Goal: Task Accomplishment & Management: Use online tool/utility

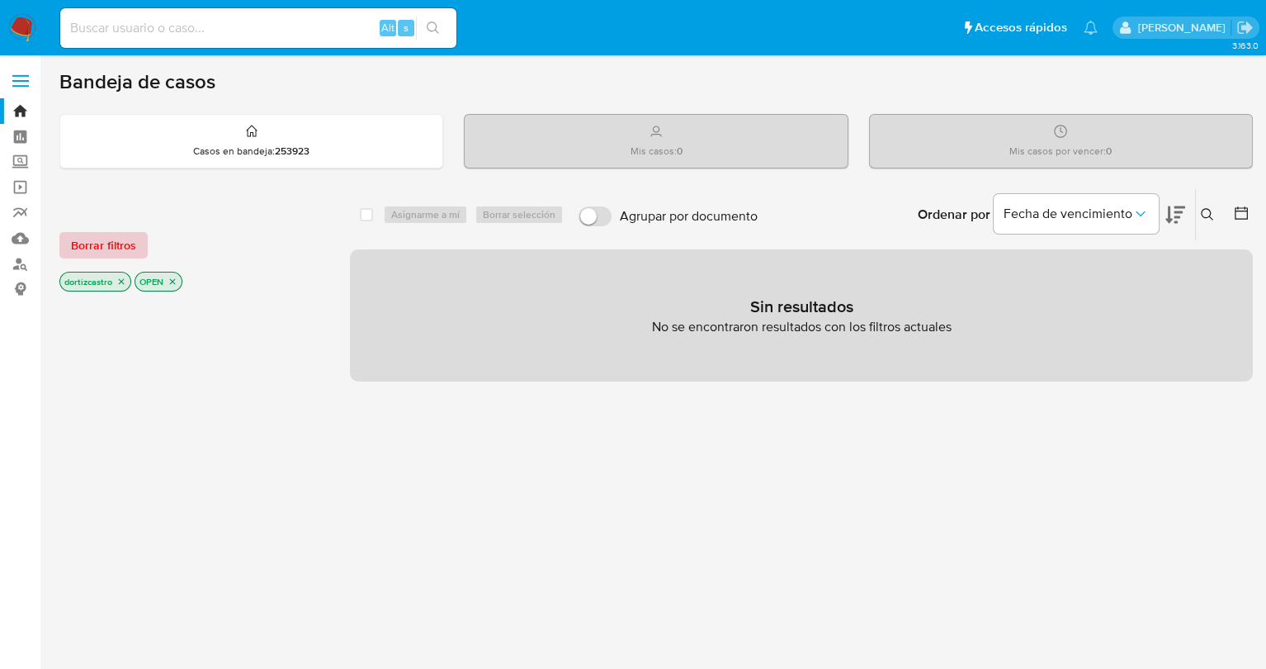
click at [116, 248] on span "Borrar filtros" at bounding box center [103, 245] width 65 height 23
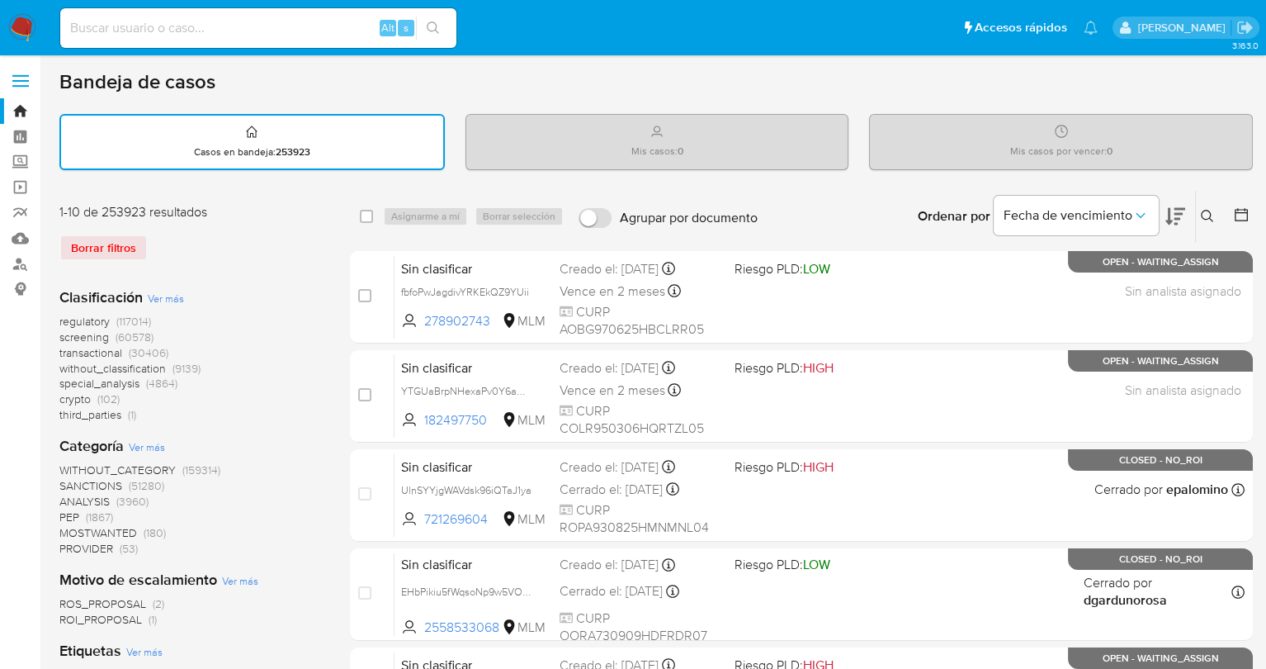
click at [1215, 214] on button at bounding box center [1209, 216] width 27 height 20
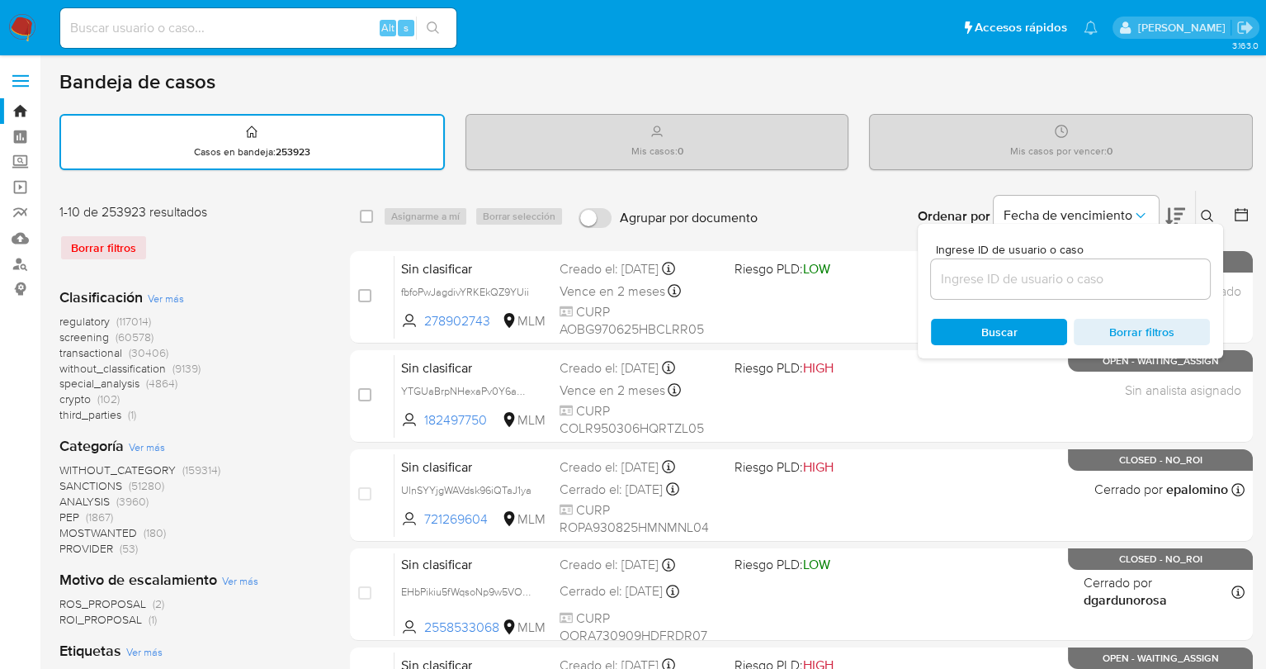
click at [1035, 264] on div at bounding box center [1070, 279] width 279 height 40
click at [1026, 276] on input at bounding box center [1070, 278] width 279 height 21
paste input "83635391_CARINA"
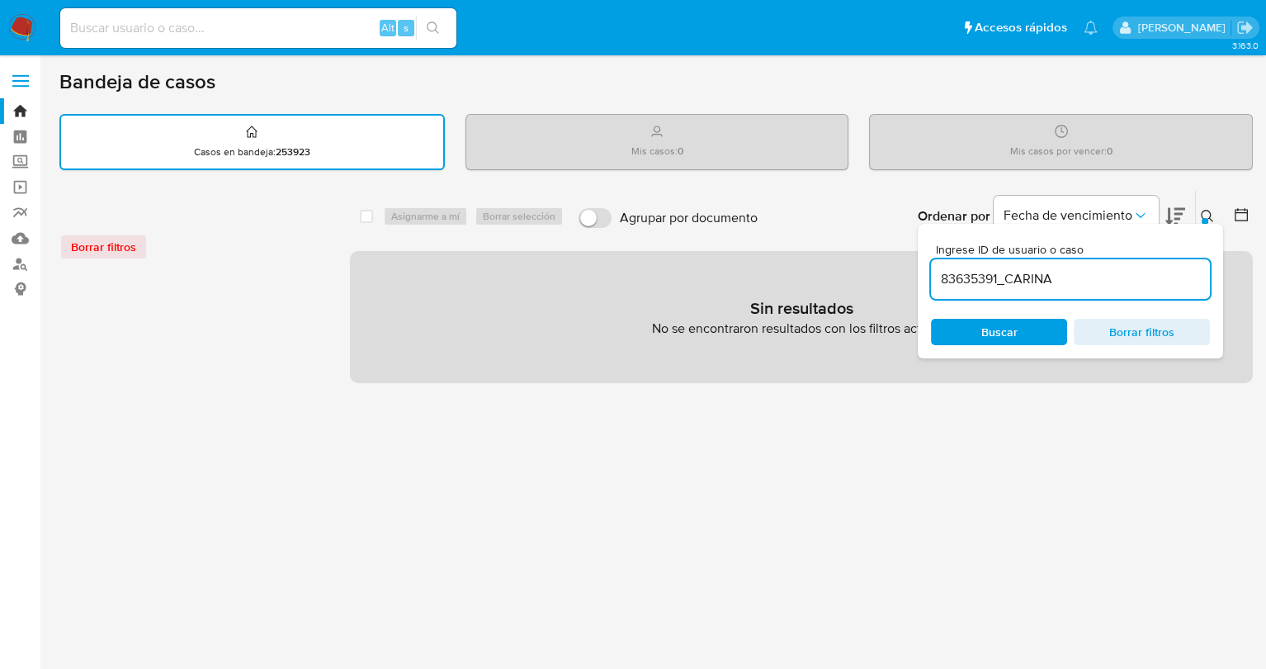
drag, startPoint x: 1023, startPoint y: 273, endPoint x: 1103, endPoint y: 268, distance: 81.0
click at [1090, 280] on input "83635391_CARINA" at bounding box center [1070, 278] width 279 height 21
type input "83635391"
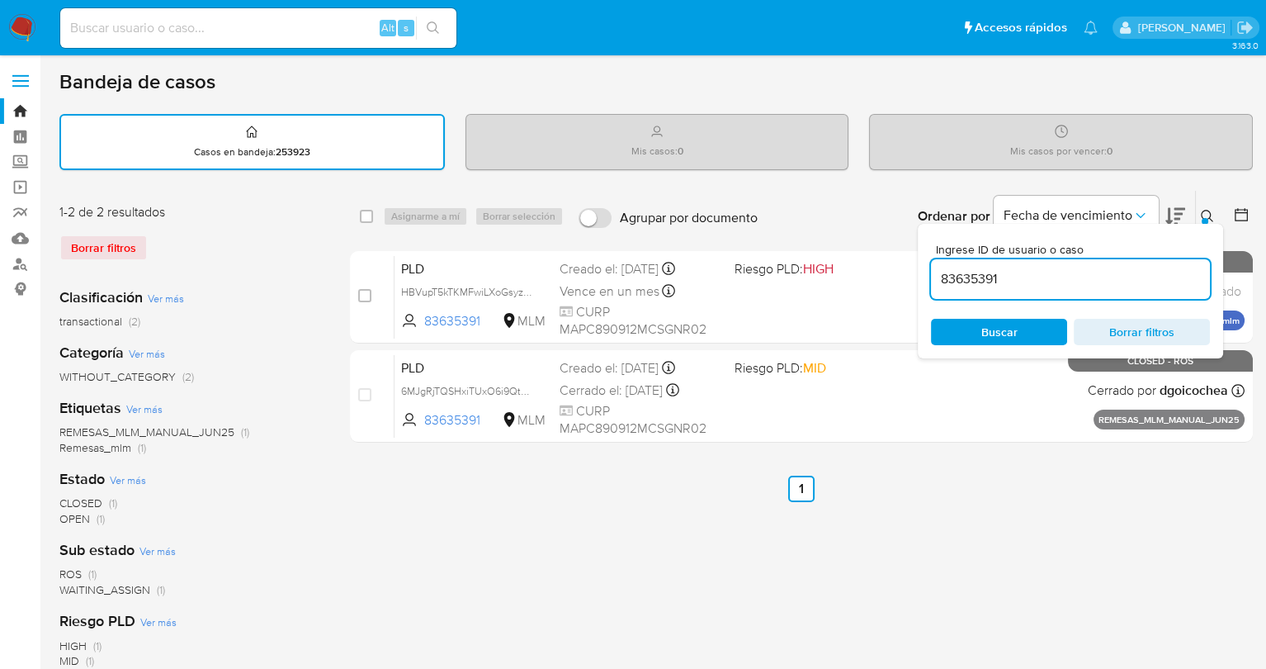
click at [1016, 330] on span "Buscar" at bounding box center [999, 332] width 36 height 26
click at [990, 505] on div "select-all-cases-checkbox Asignarme a mí Borrar selección Agrupar por documento…" at bounding box center [801, 552] width 903 height 725
click at [1207, 215] on icon at bounding box center [1207, 216] width 13 height 13
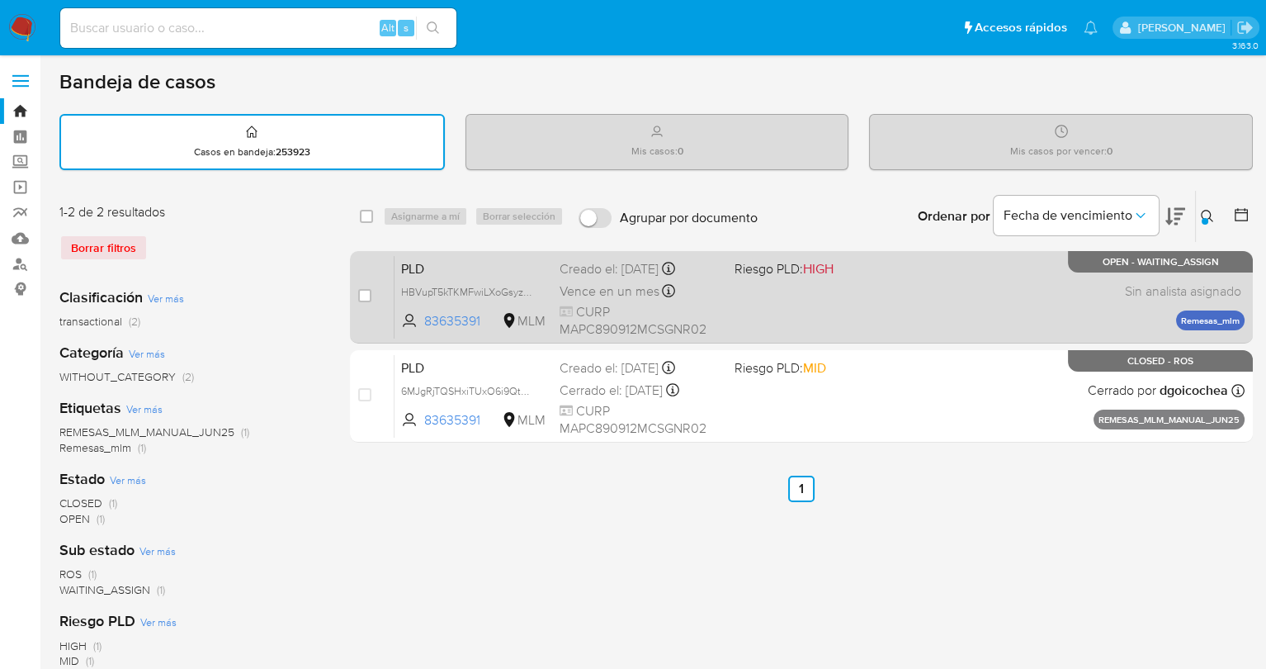
click at [829, 301] on div "PLD HBVupT5kTKMFwiLXoGsyzk1w 83635391 MLM Riesgo PLD: HIGH Creado el: 12/09/202…" at bounding box center [820, 296] width 850 height 83
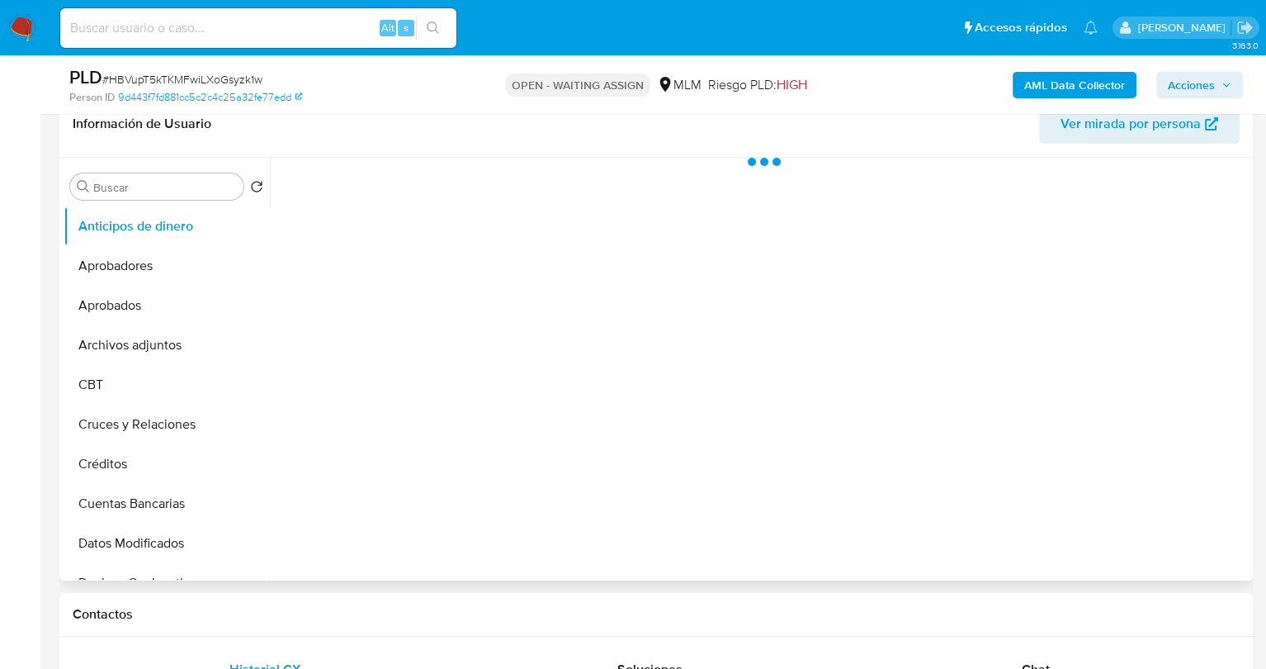
select select "10"
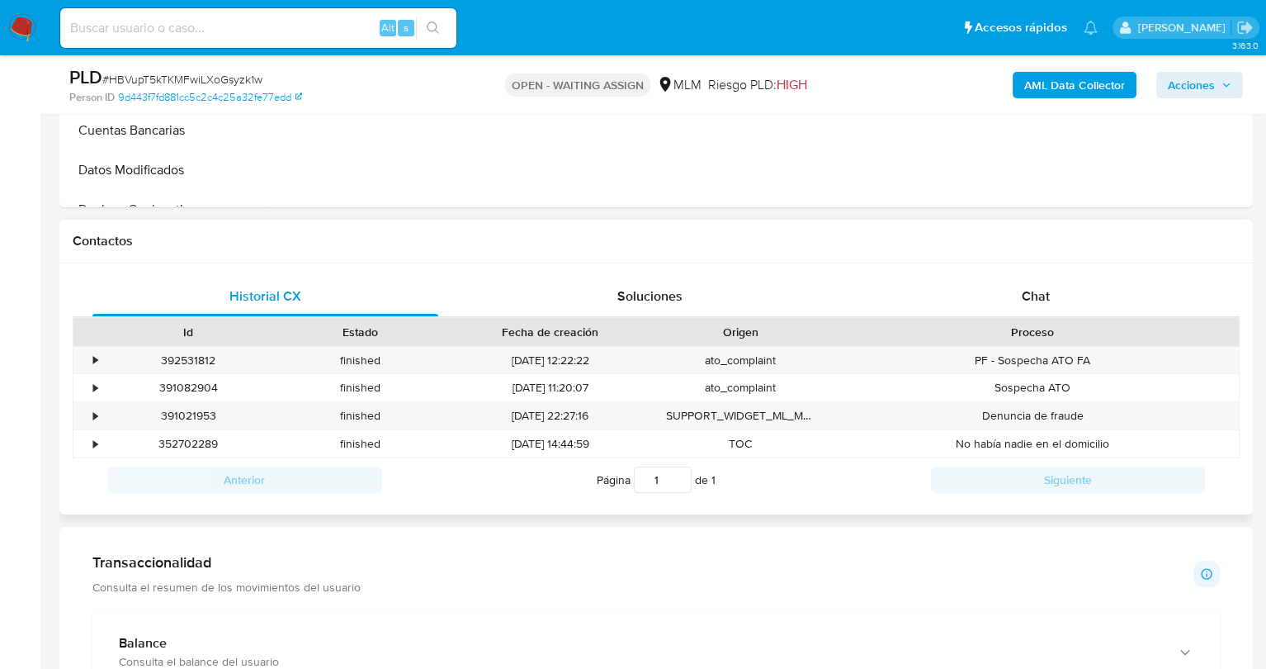
scroll to position [578, 0]
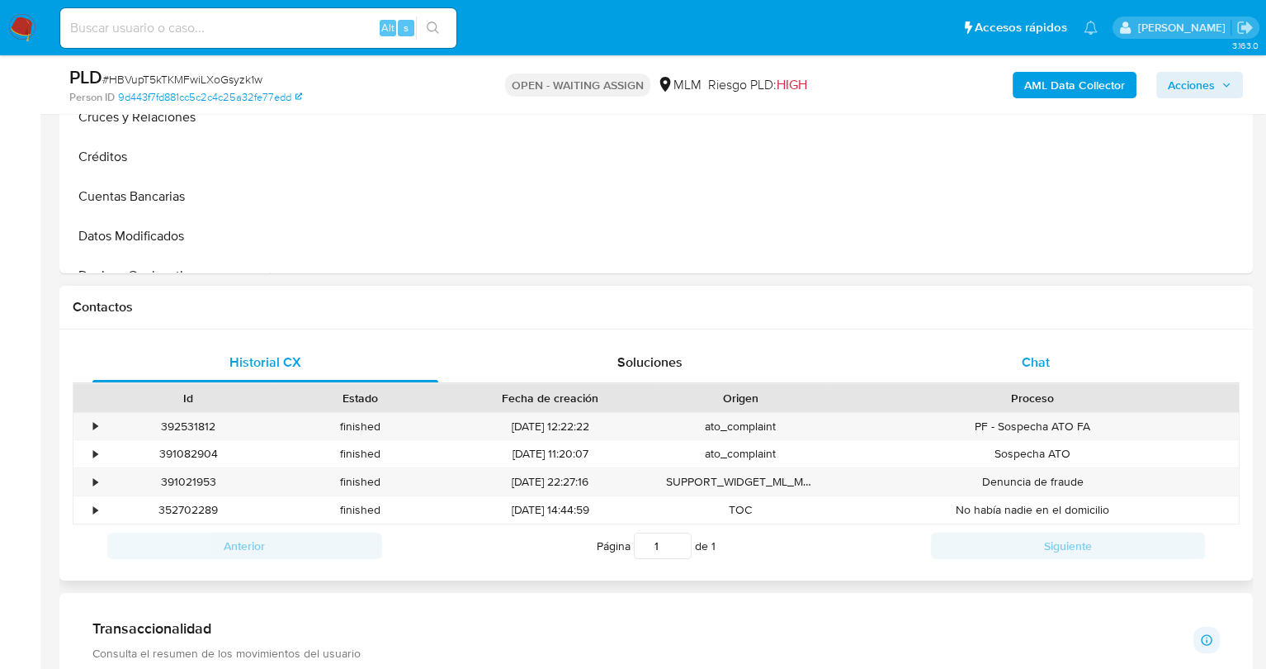
click at [953, 361] on div "Chat" at bounding box center [1035, 363] width 346 height 40
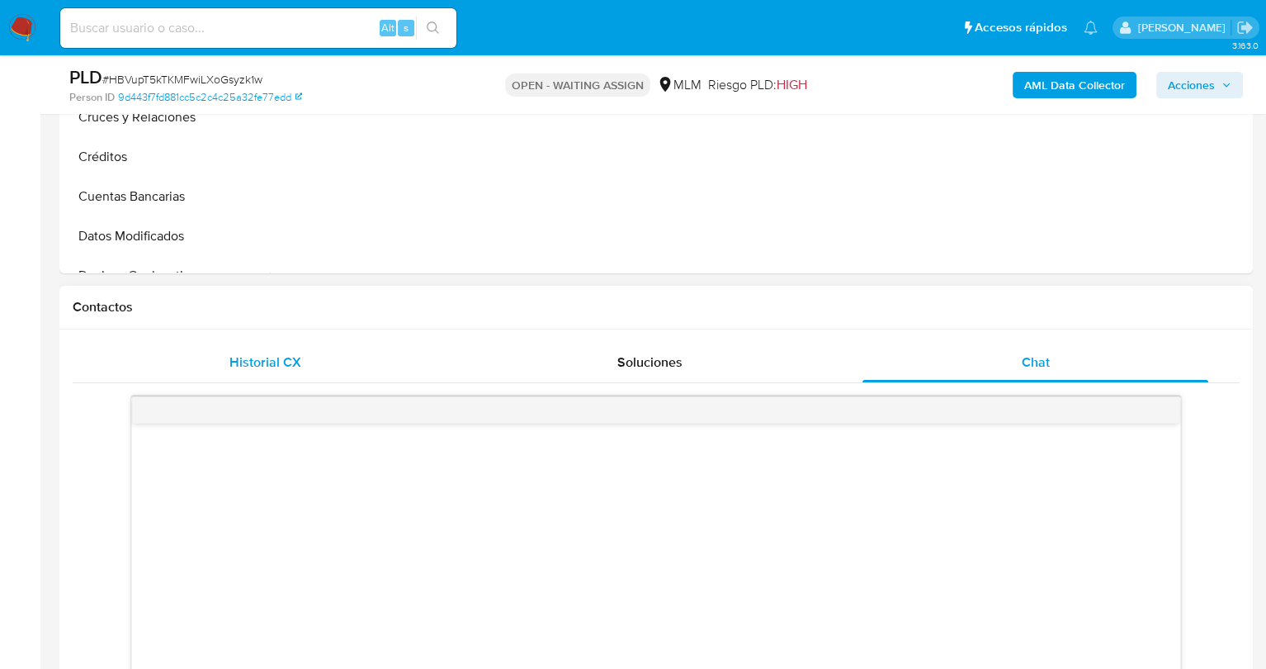
click at [324, 362] on div "Historial CX" at bounding box center [265, 363] width 346 height 40
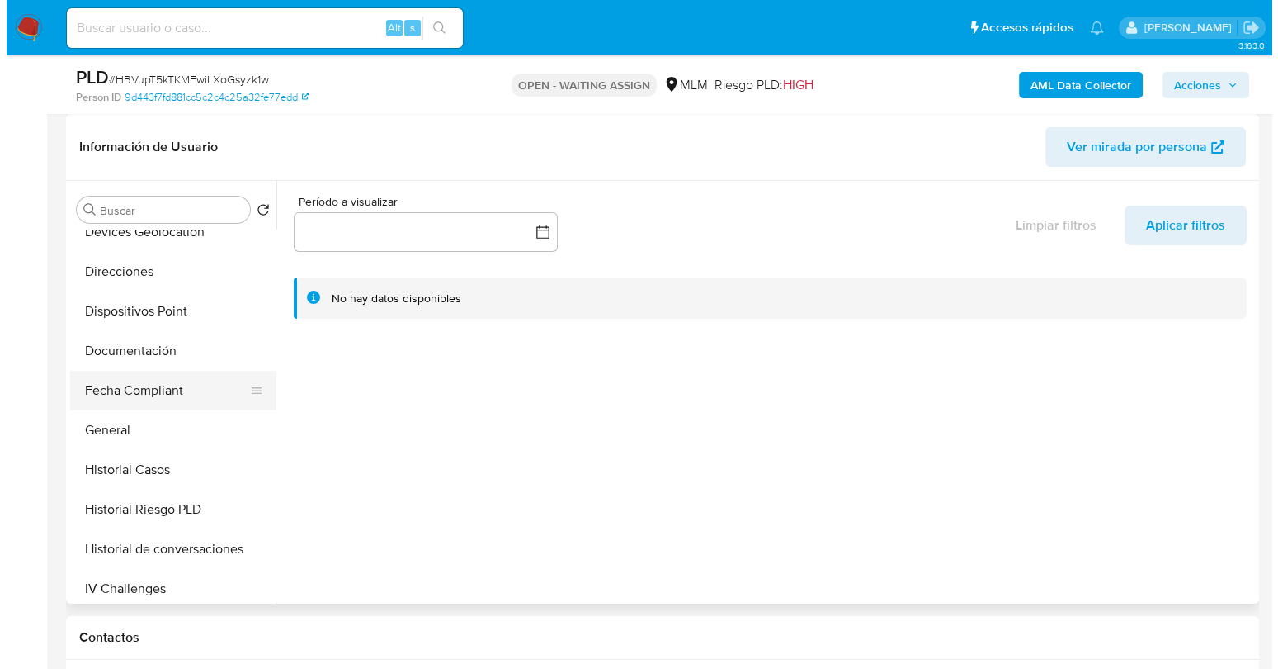
scroll to position [413, 0]
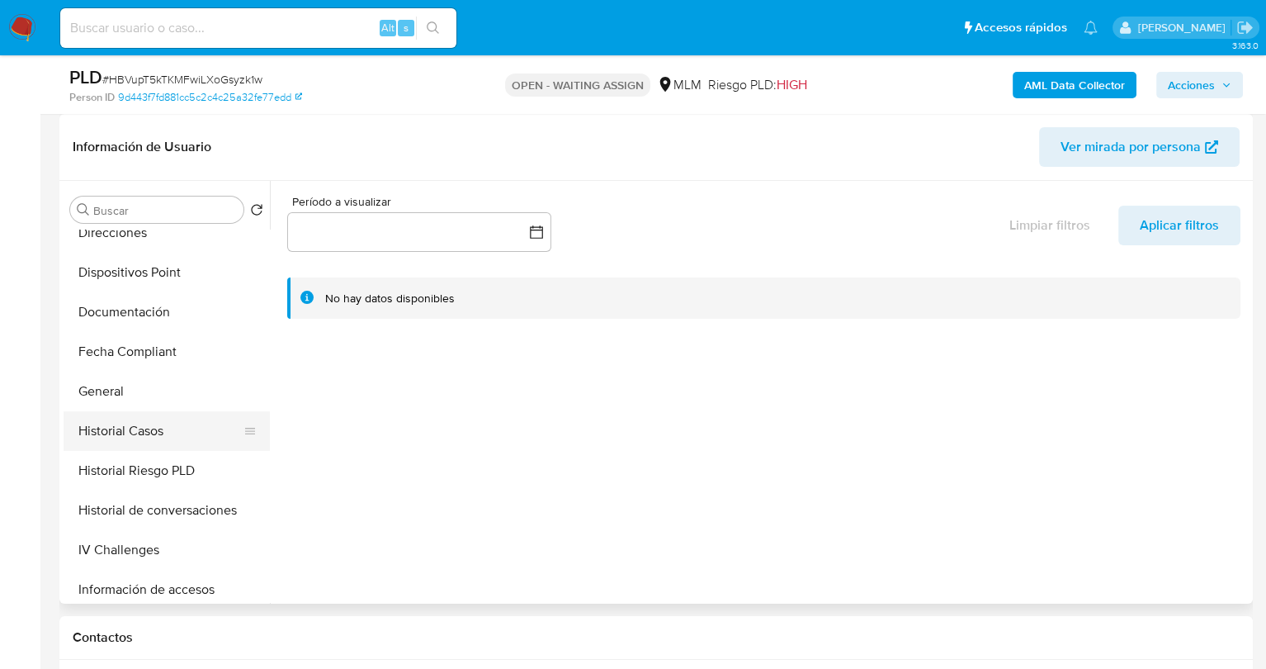
click at [171, 428] on button "Historial Casos" at bounding box center [160, 431] width 193 height 40
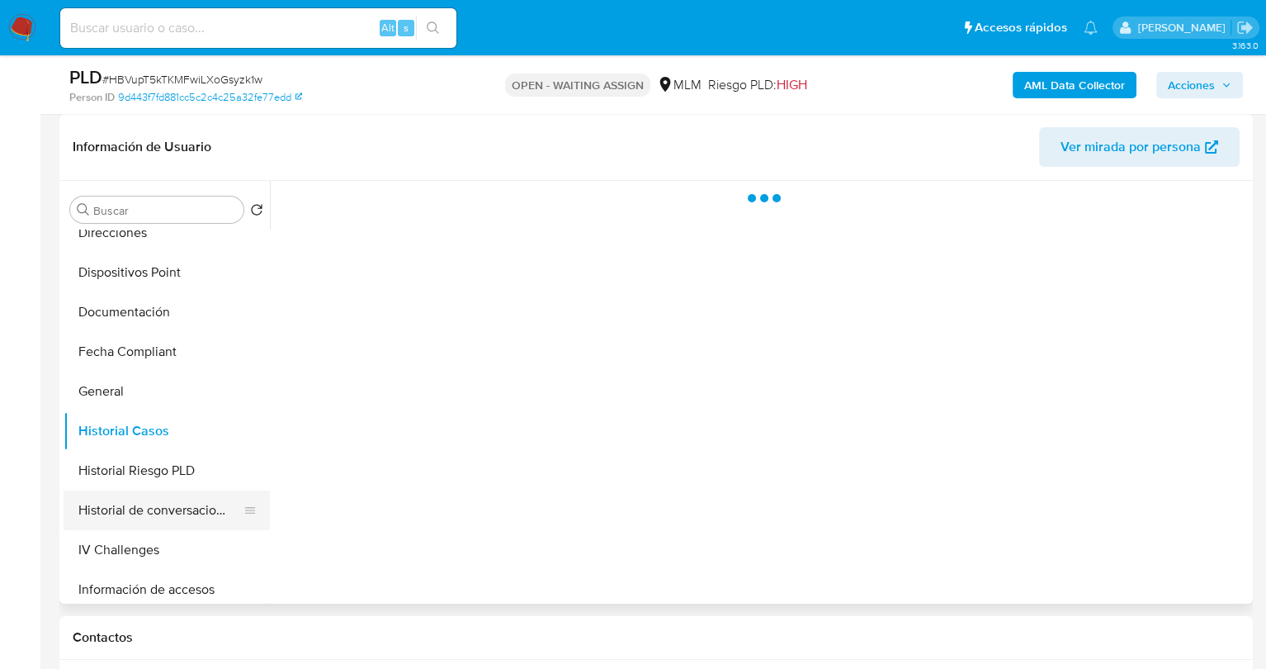
click at [175, 508] on button "Historial de conversaciones" at bounding box center [160, 510] width 193 height 40
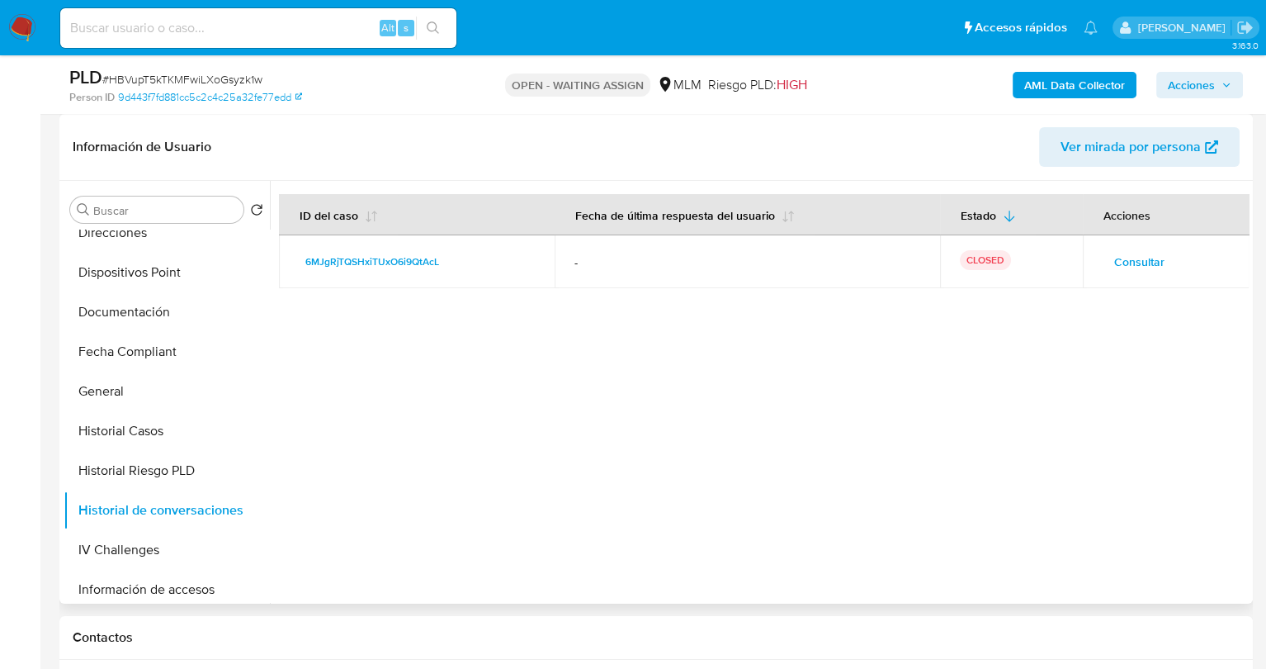
click at [1128, 267] on span "Consultar" at bounding box center [1139, 261] width 50 height 23
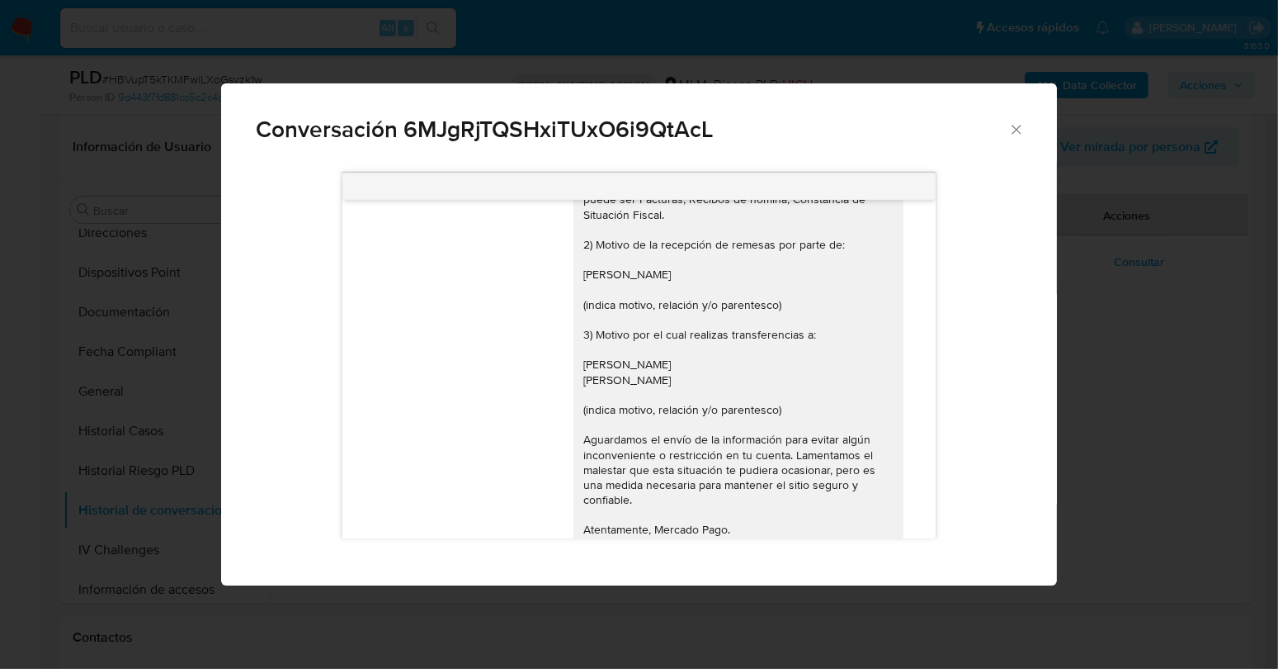
scroll to position [207, 0]
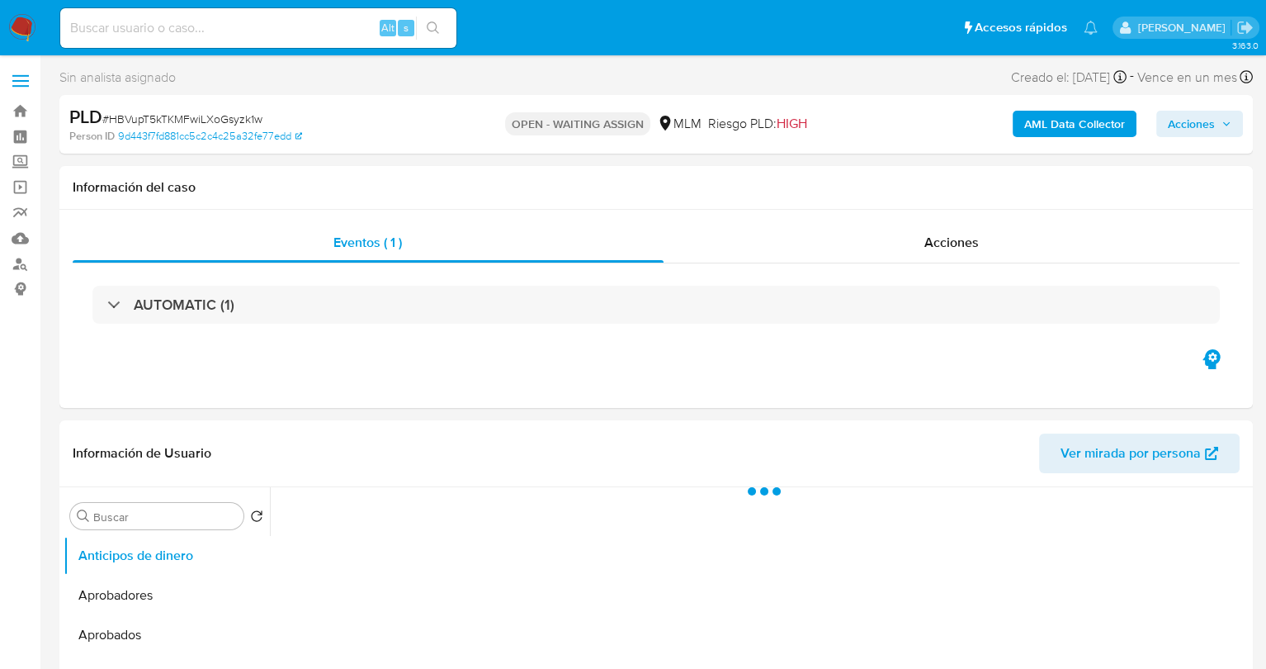
select select "10"
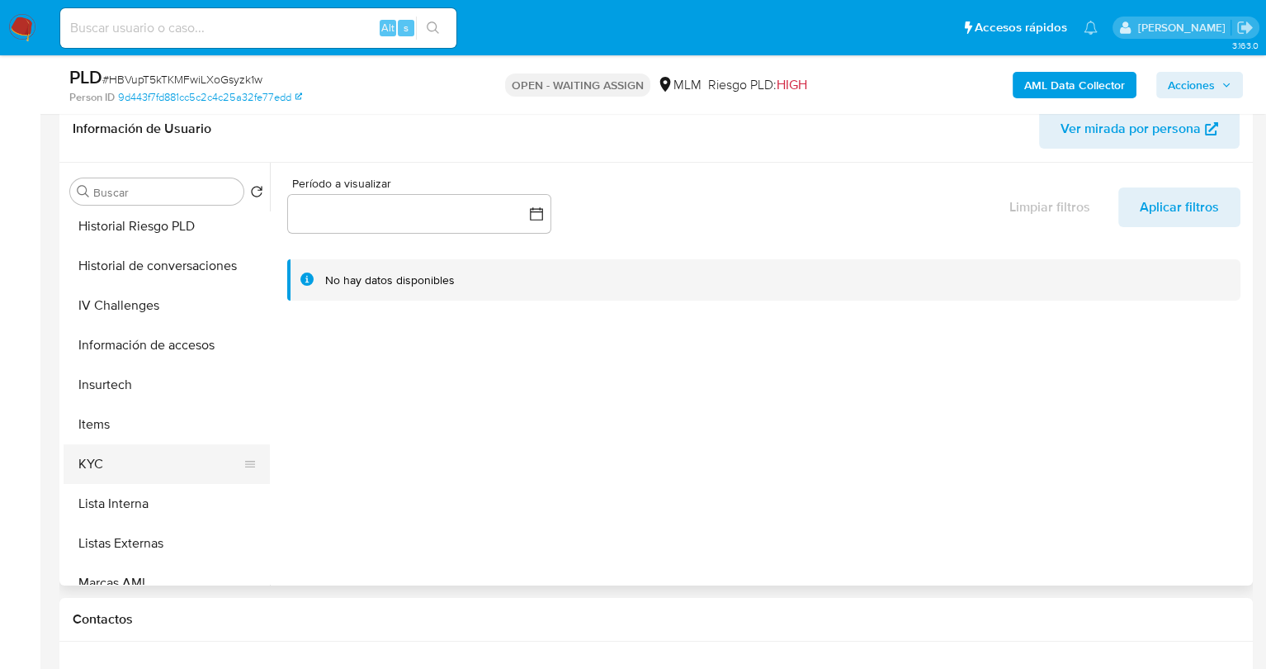
scroll to position [660, 0]
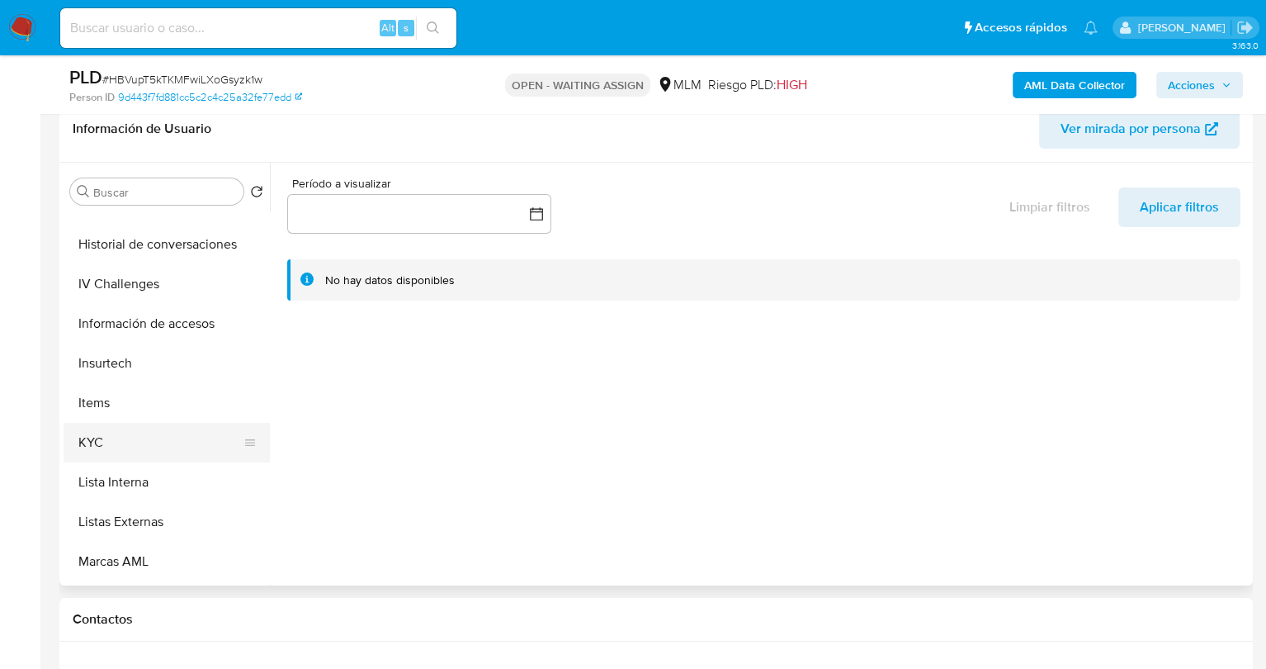
click at [136, 442] on button "KYC" at bounding box center [160, 443] width 193 height 40
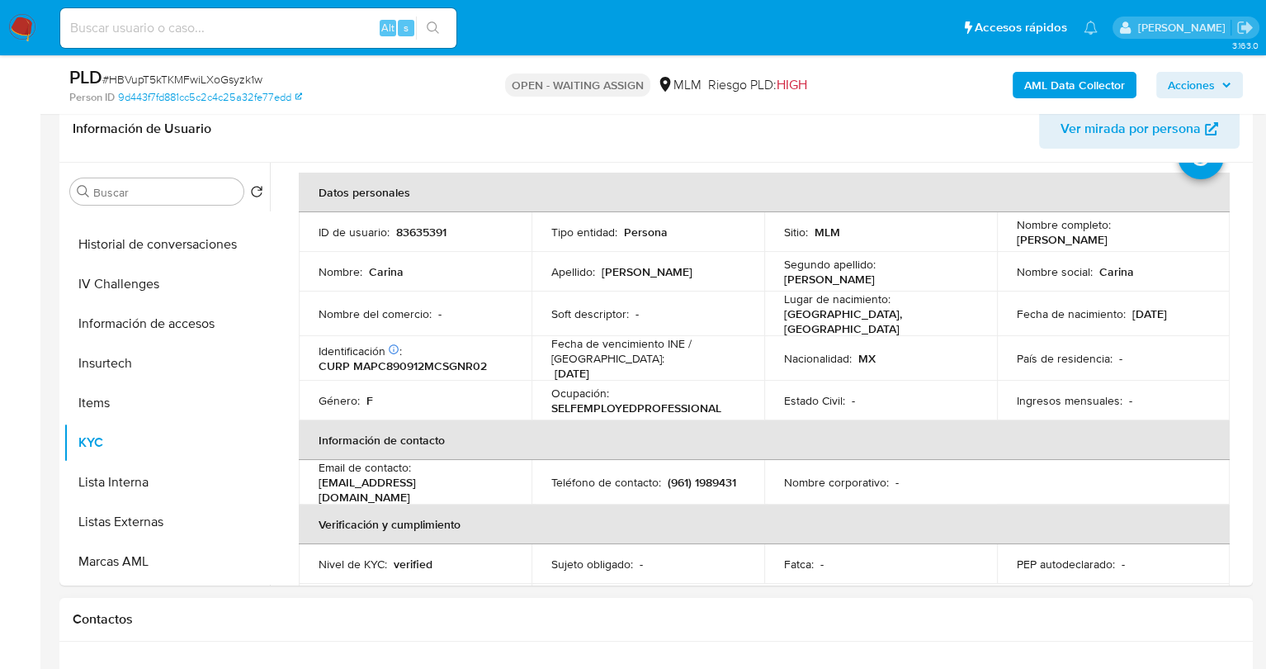
scroll to position [0, 0]
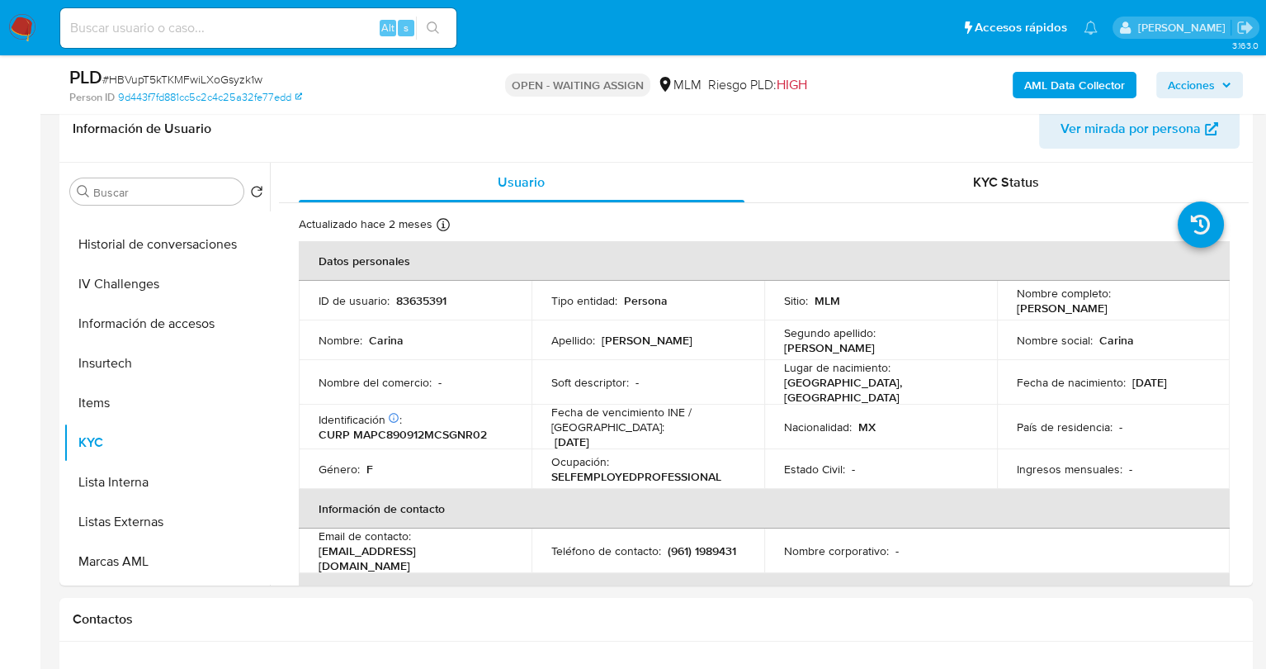
click at [23, 23] on img at bounding box center [22, 28] width 28 height 28
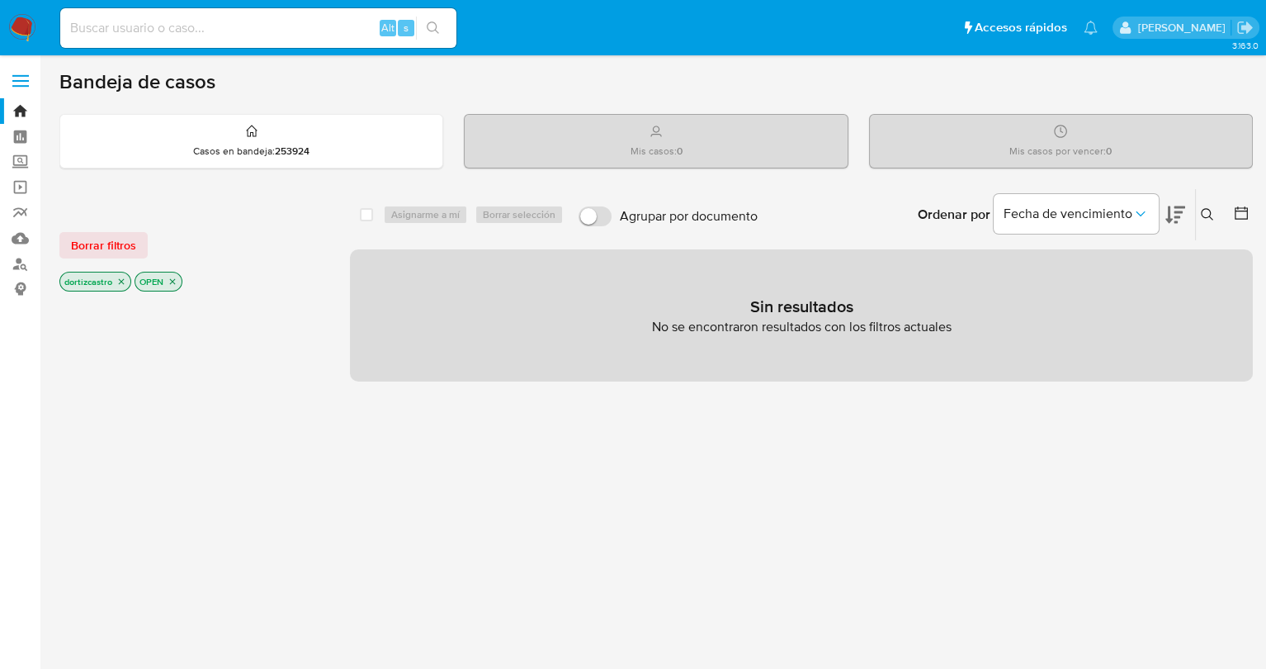
click at [1204, 215] on icon at bounding box center [1207, 214] width 13 height 13
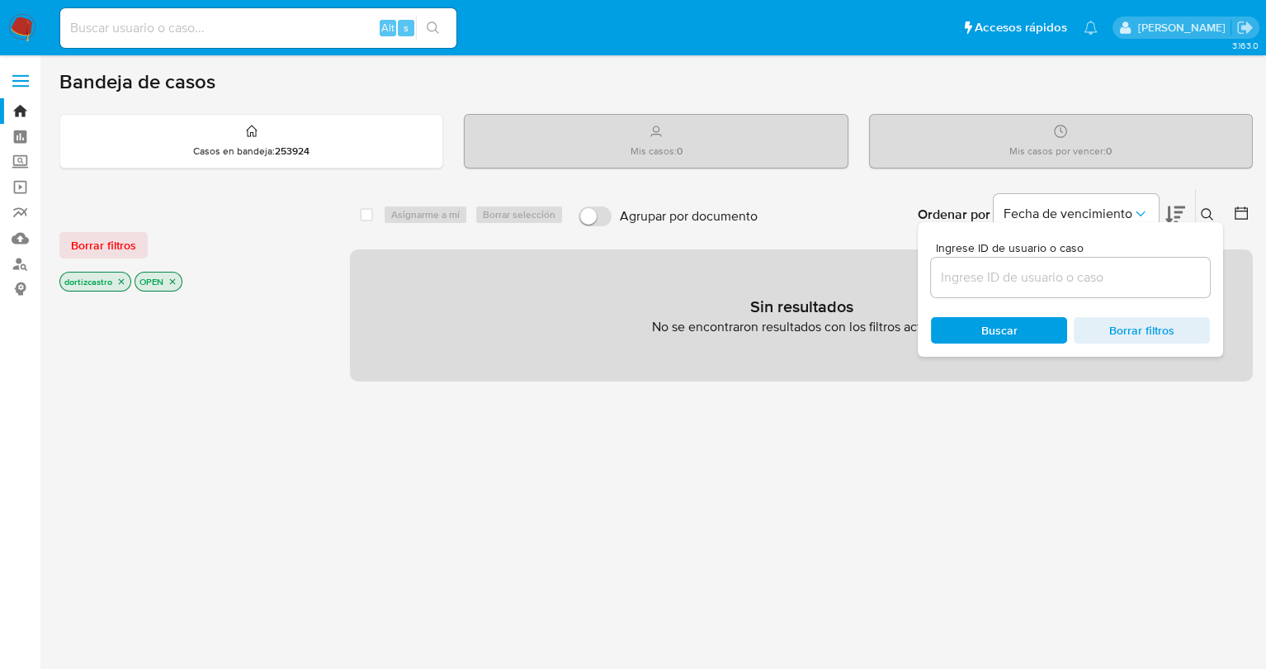
click at [1045, 275] on input at bounding box center [1070, 277] width 279 height 21
type input "1324725851"
click at [79, 247] on span "Borrar filtros" at bounding box center [103, 245] width 65 height 23
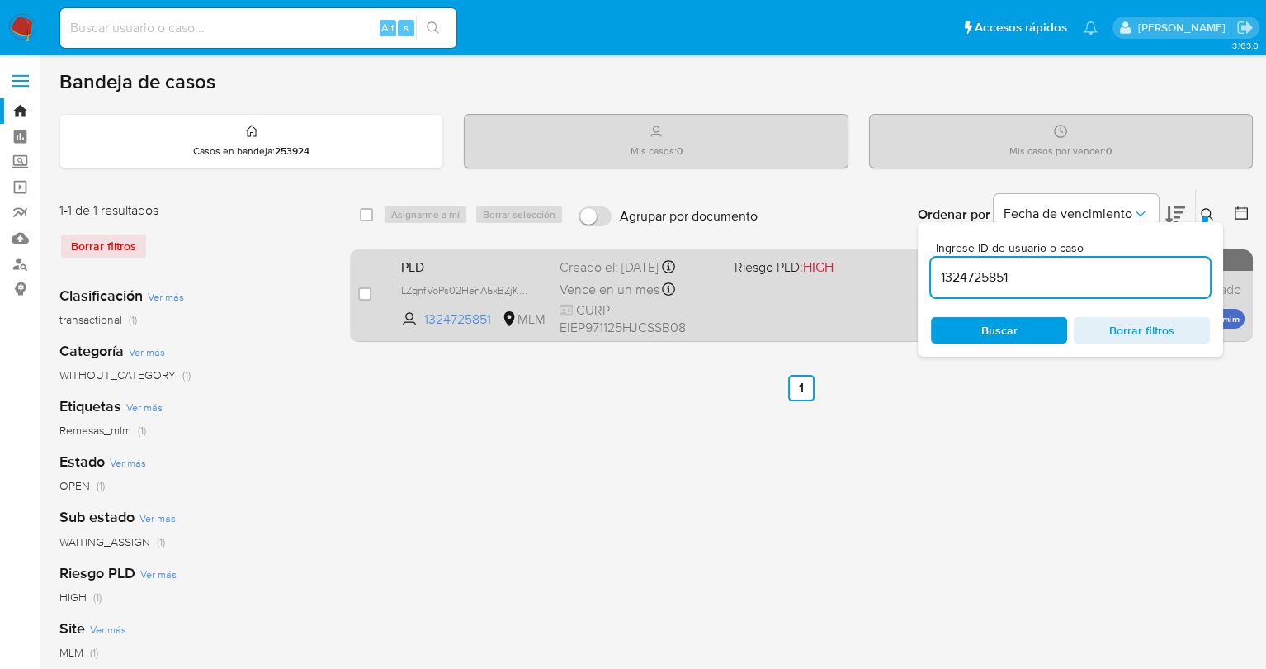
click at [760, 307] on div "PLD LZqnfVoPs02HenA5xBZjKWcZ 1324725851 MLM Riesgo PLD: HIGH Creado el: 12/09/2…" at bounding box center [820, 294] width 850 height 83
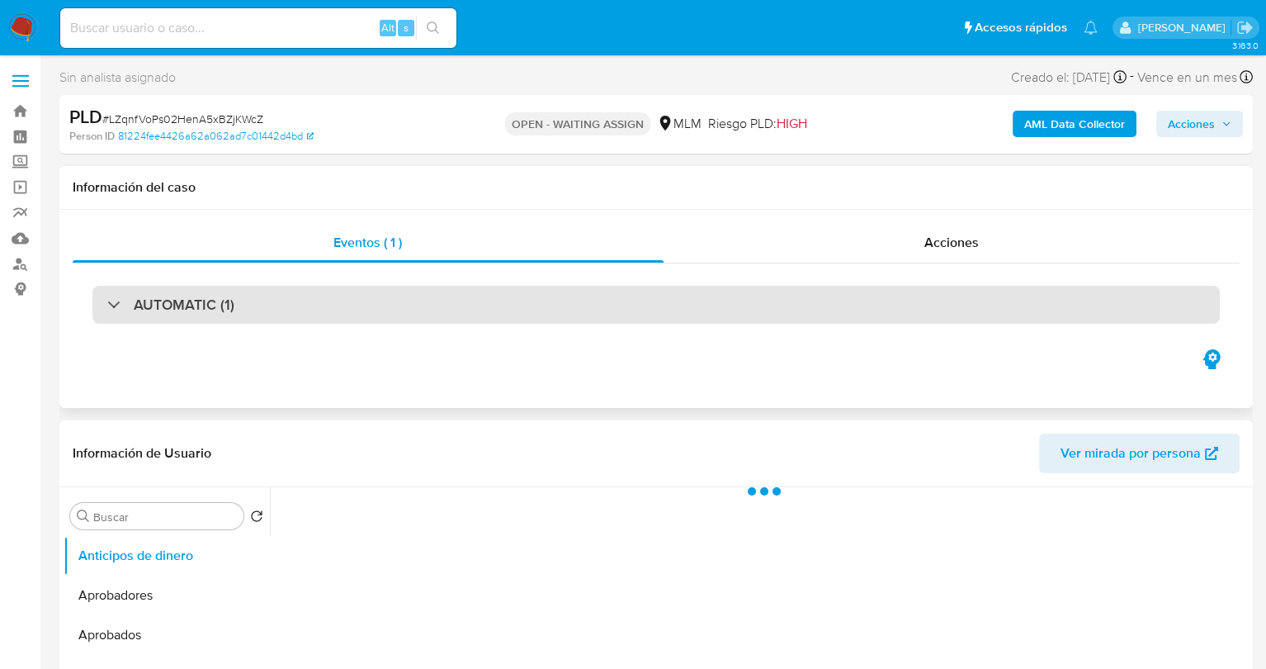
select select "10"
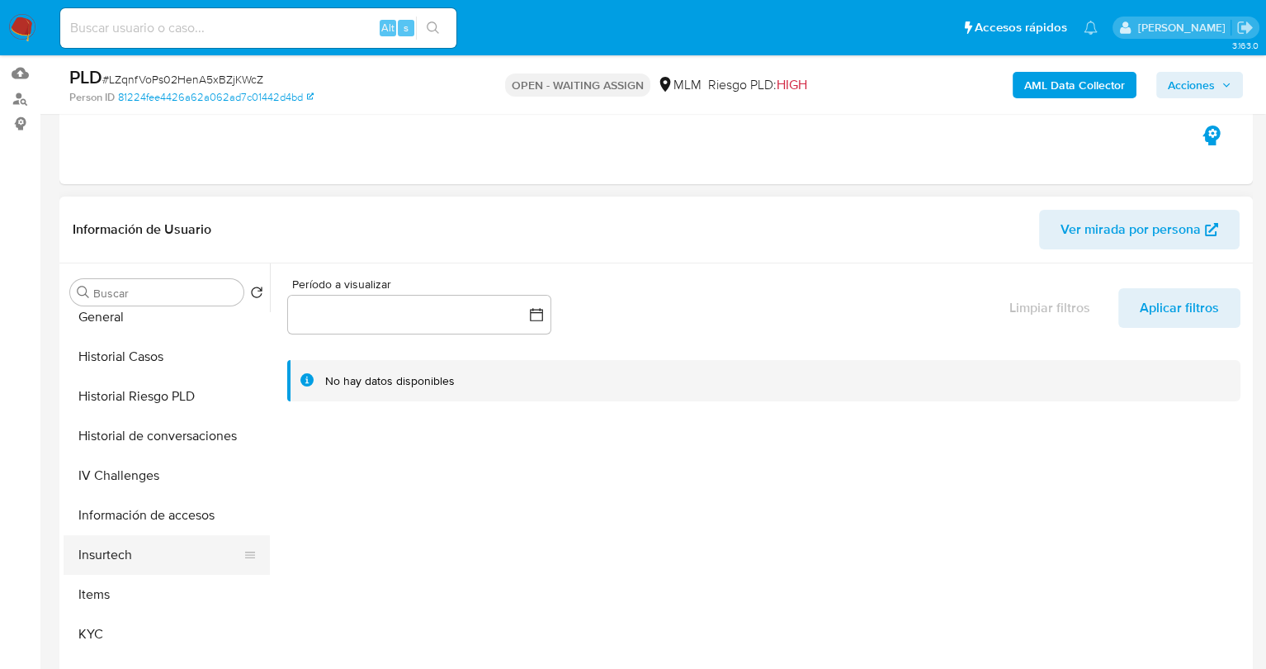
scroll to position [660, 0]
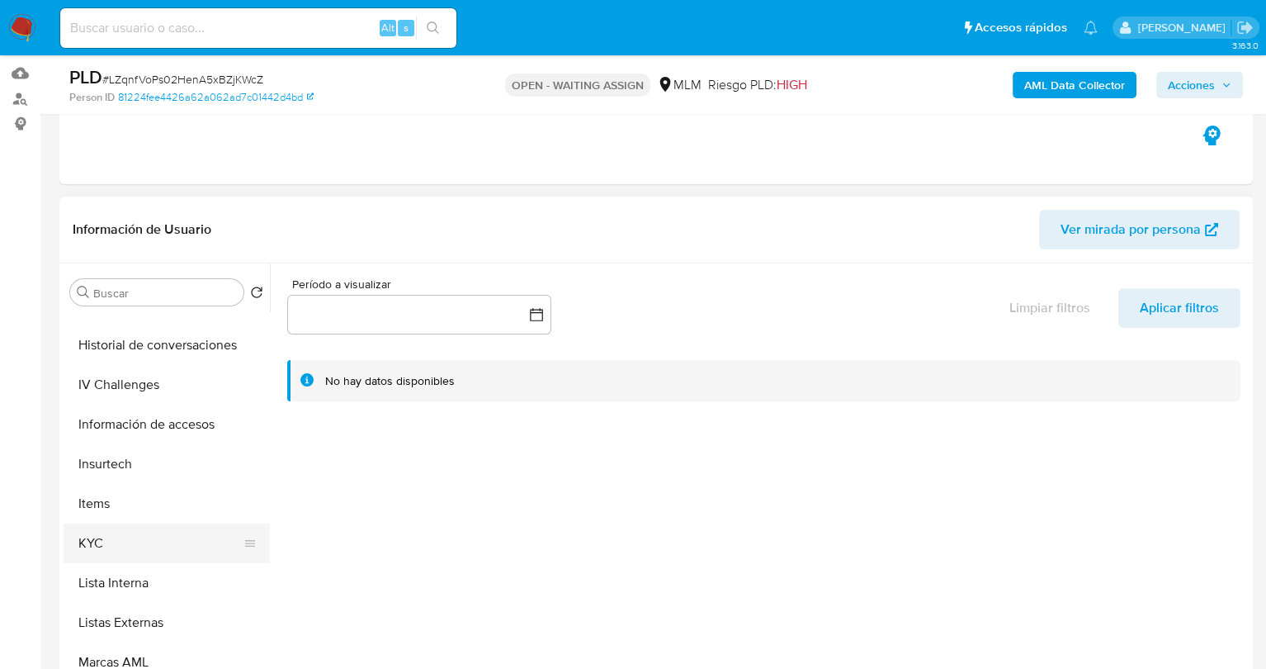
click at [127, 550] on button "KYC" at bounding box center [160, 543] width 193 height 40
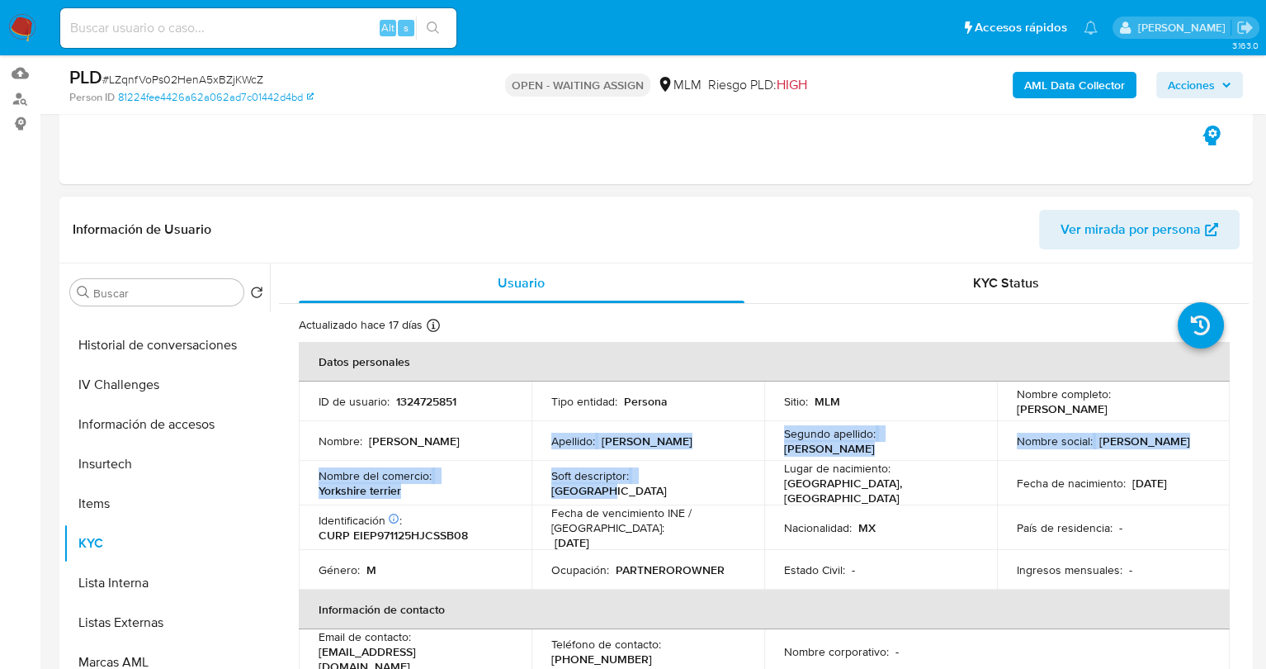
drag, startPoint x: 538, startPoint y: 435, endPoint x: 697, endPoint y: 471, distance: 162.6
click at [697, 471] on tbody "ID de usuario : 1324725851 Tipo entidad : Persona Sitio : MLM Nombre completo :…" at bounding box center [764, 485] width 931 height 208
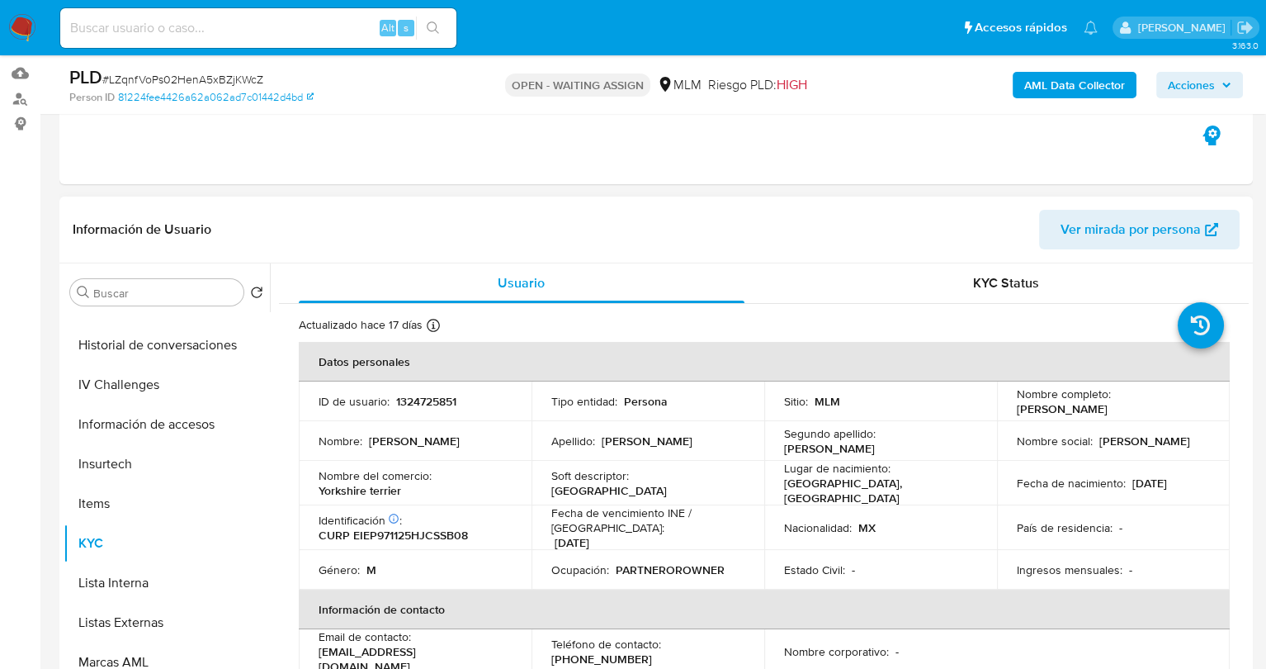
click at [691, 505] on p "Fecha de vencimiento INE / [GEOGRAPHIC_DATA] :" at bounding box center [647, 520] width 193 height 30
drag, startPoint x: 405, startPoint y: 490, endPoint x: 323, endPoint y: 481, distance: 83.0
click at [320, 481] on div "Nombre del comercio : Yorkshire terrier" at bounding box center [415, 483] width 193 height 30
copy p "Yorkshire terrier"
